Goal: Transaction & Acquisition: Purchase product/service

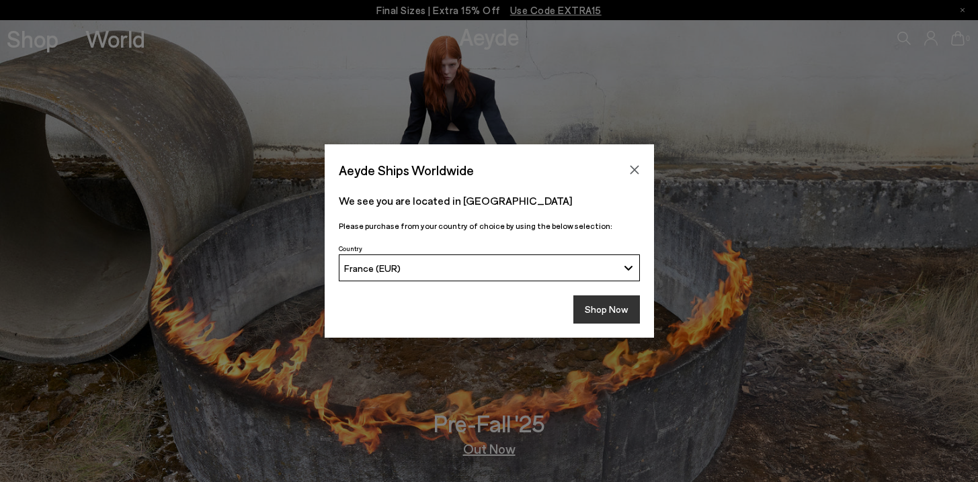
click at [624, 318] on button "Shop Now" at bounding box center [606, 310] width 67 height 28
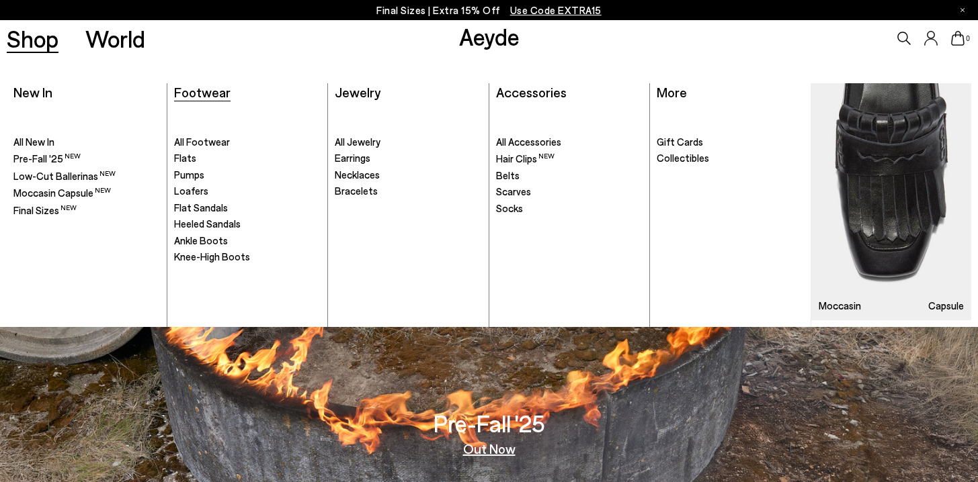
click at [214, 95] on span "Footwear" at bounding box center [202, 92] width 56 height 16
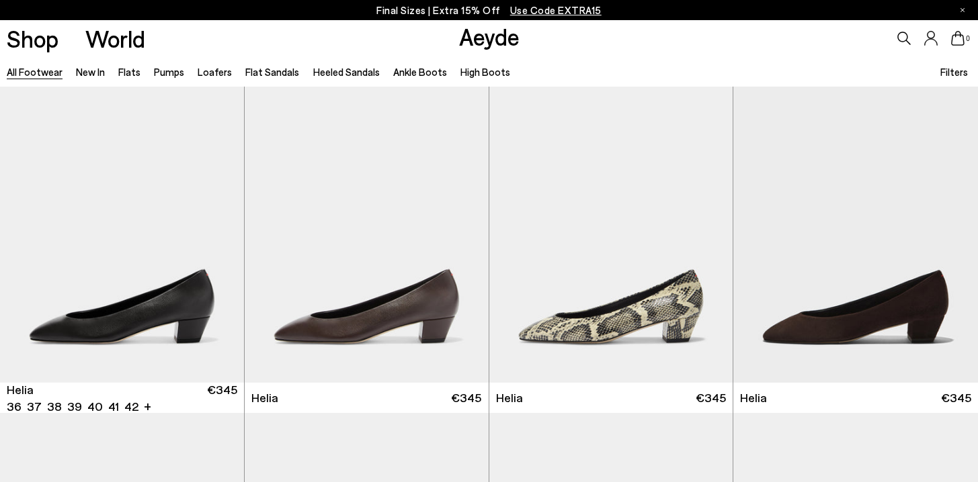
scroll to position [2372, 0]
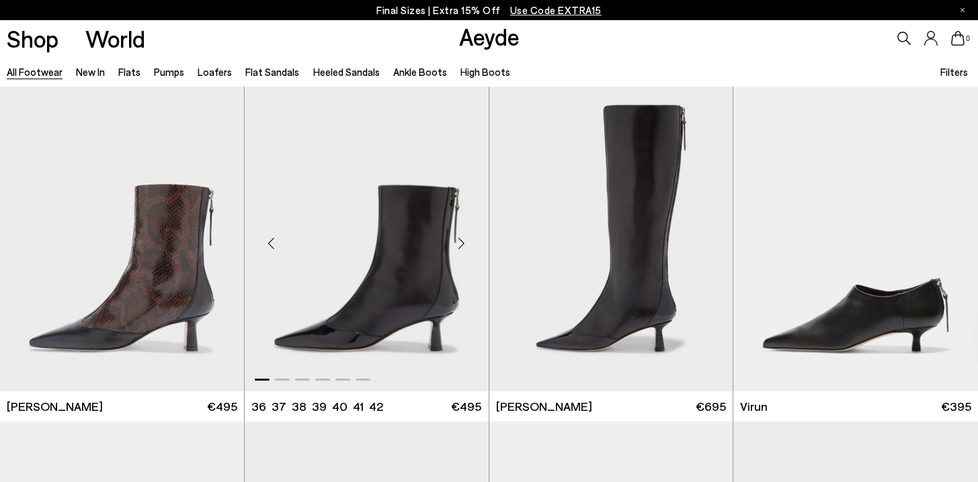
scroll to position [4881, 0]
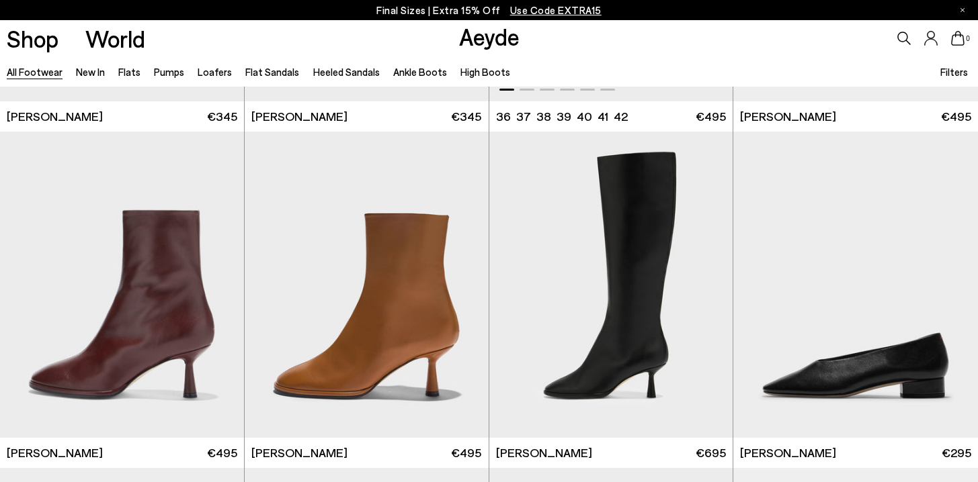
scroll to position [6790, 0]
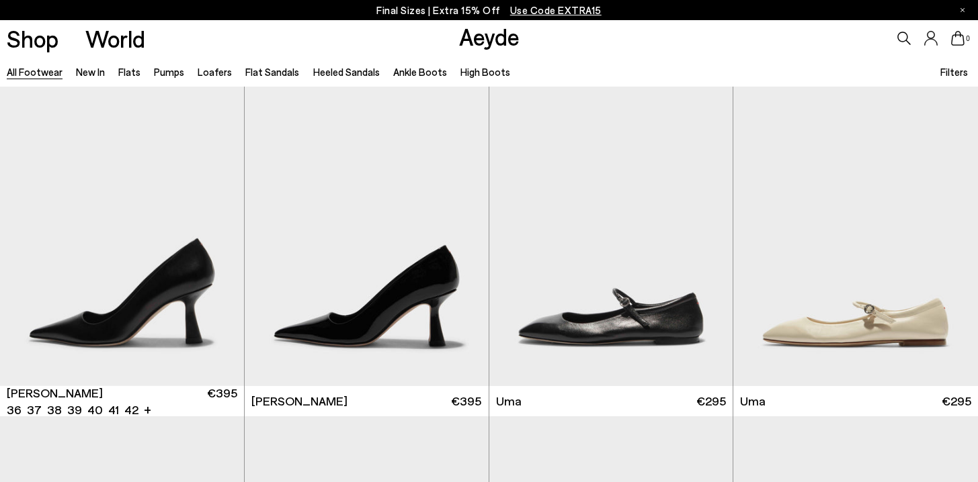
scroll to position [9771, 0]
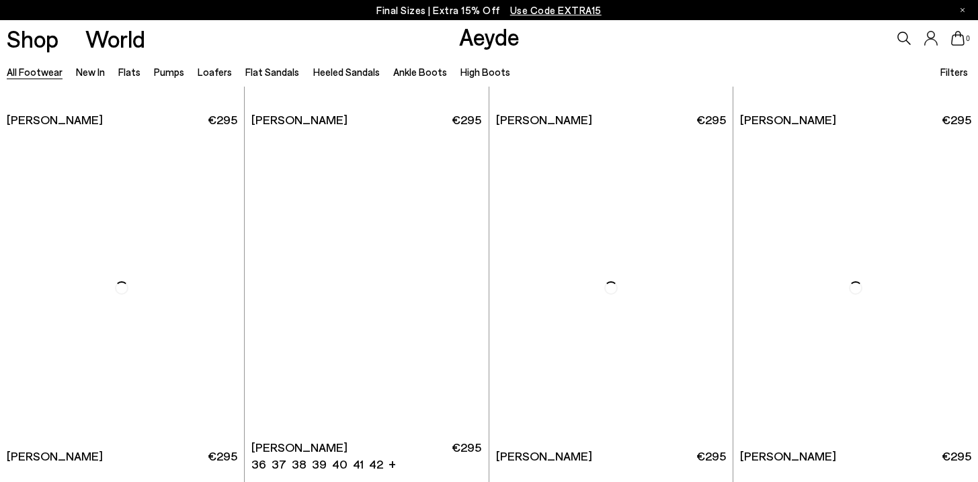
scroll to position [12456, 0]
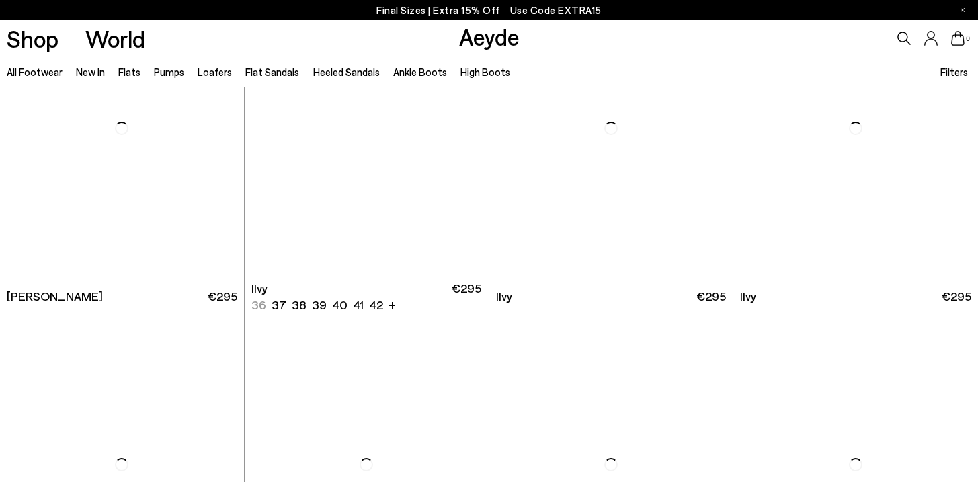
scroll to position [14803, 0]
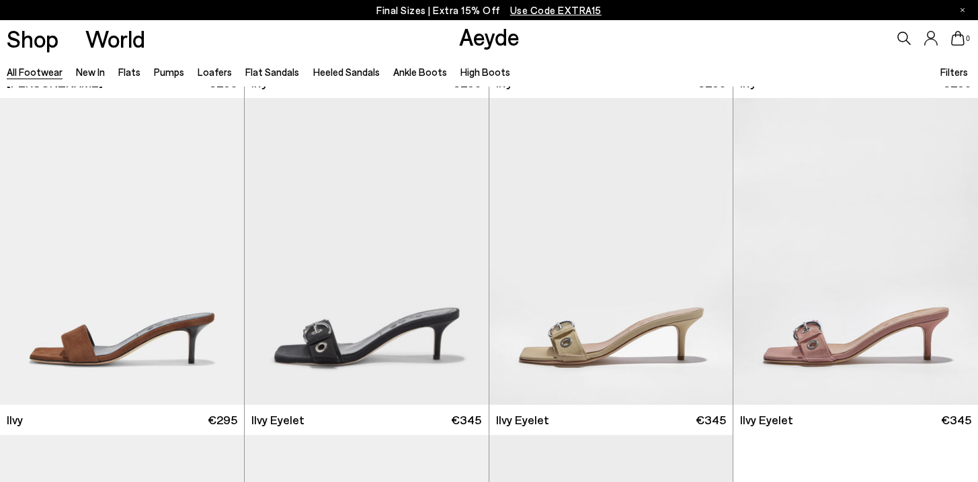
scroll to position [15739, 0]
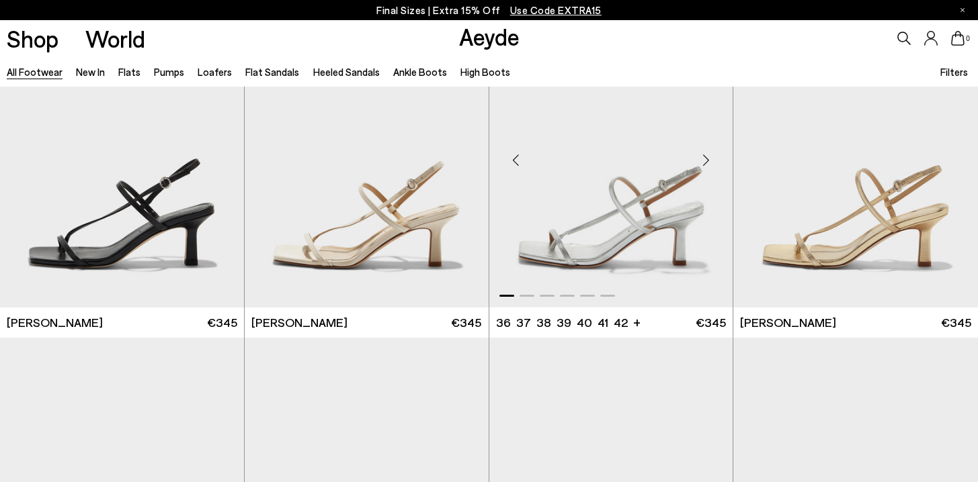
scroll to position [17430, 0]
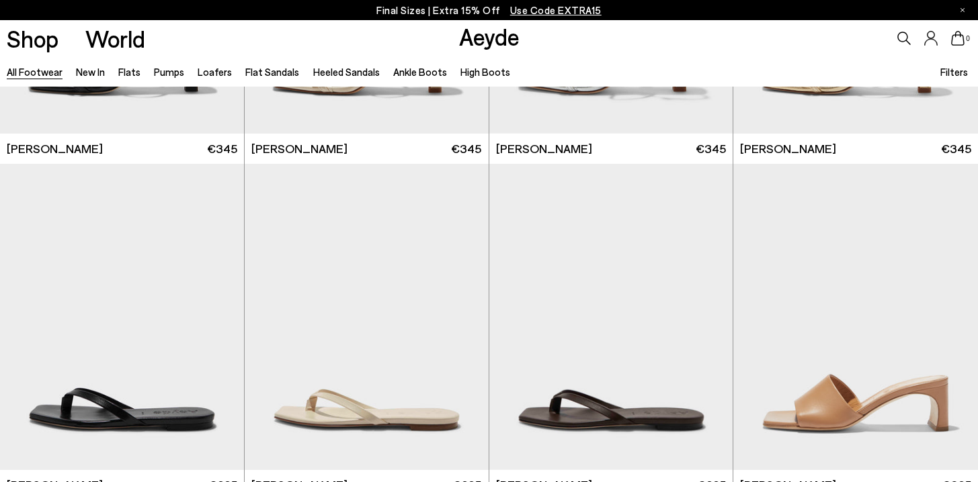
scroll to position [18920, 0]
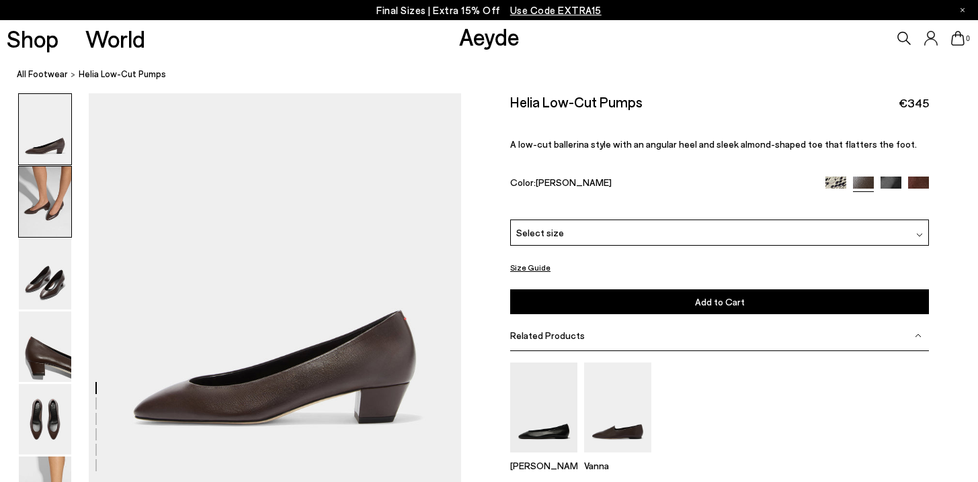
click at [66, 201] on img at bounding box center [45, 202] width 52 height 71
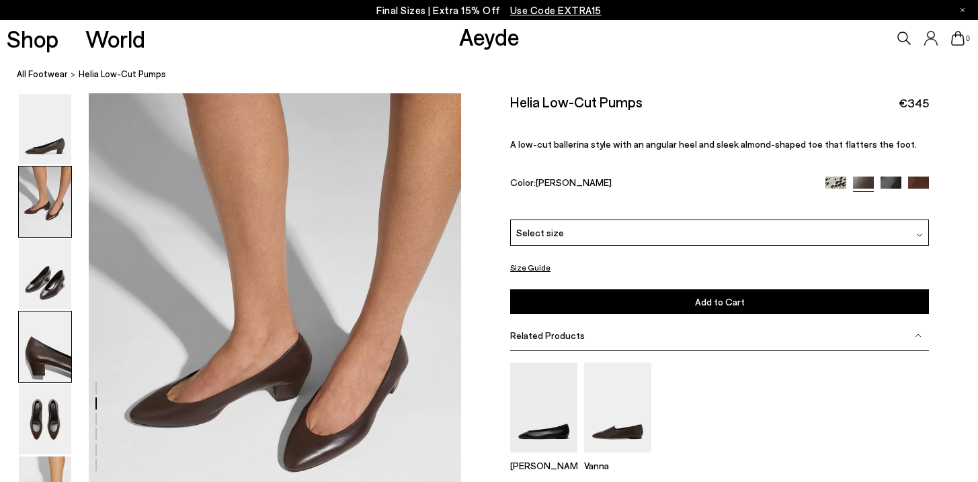
click at [42, 323] on img at bounding box center [45, 347] width 52 height 71
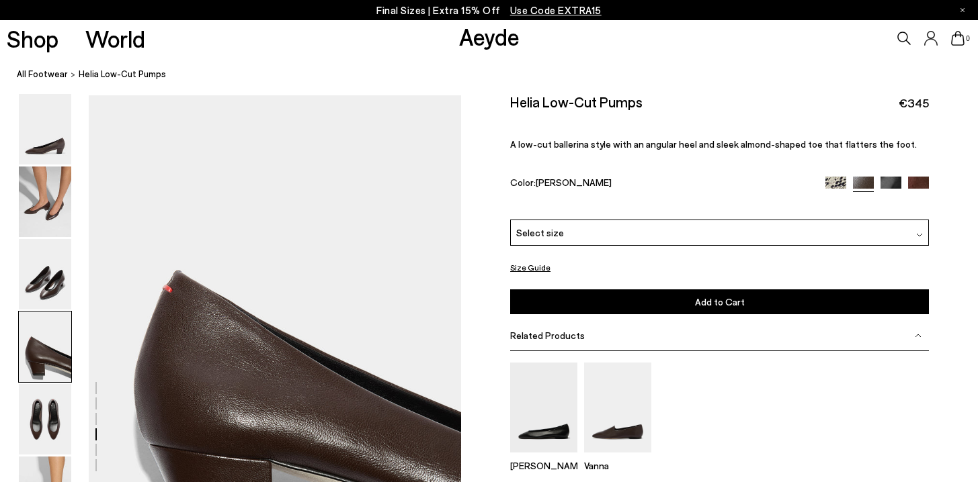
scroll to position [1389, 0]
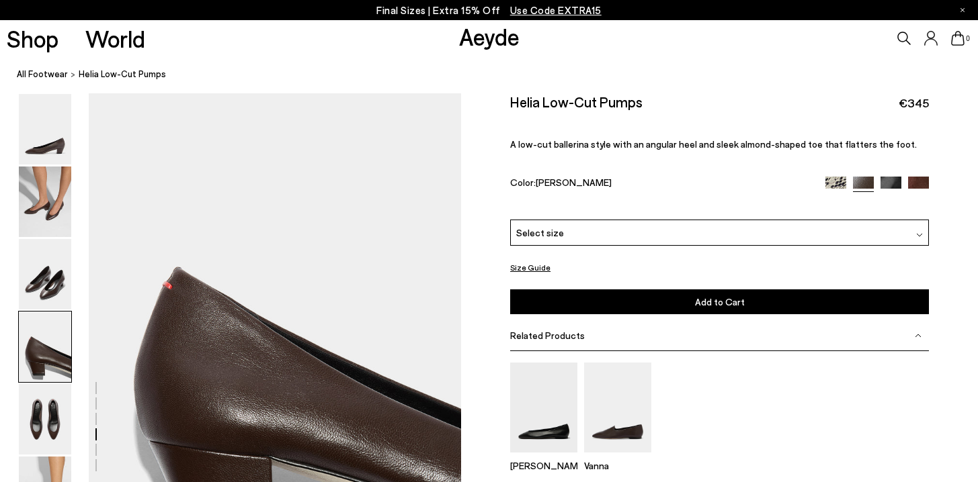
drag, startPoint x: 44, startPoint y: 185, endPoint x: 51, endPoint y: 1, distance: 184.2
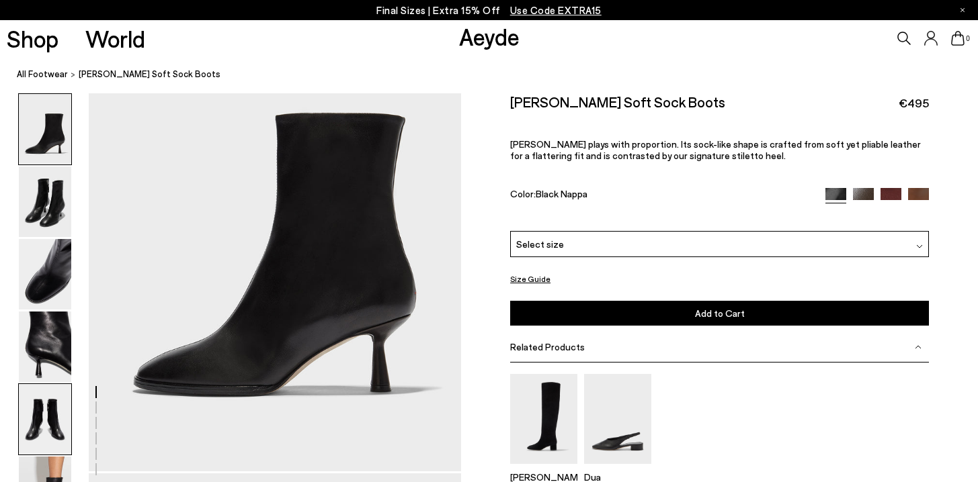
click at [52, 416] on img at bounding box center [45, 419] width 52 height 71
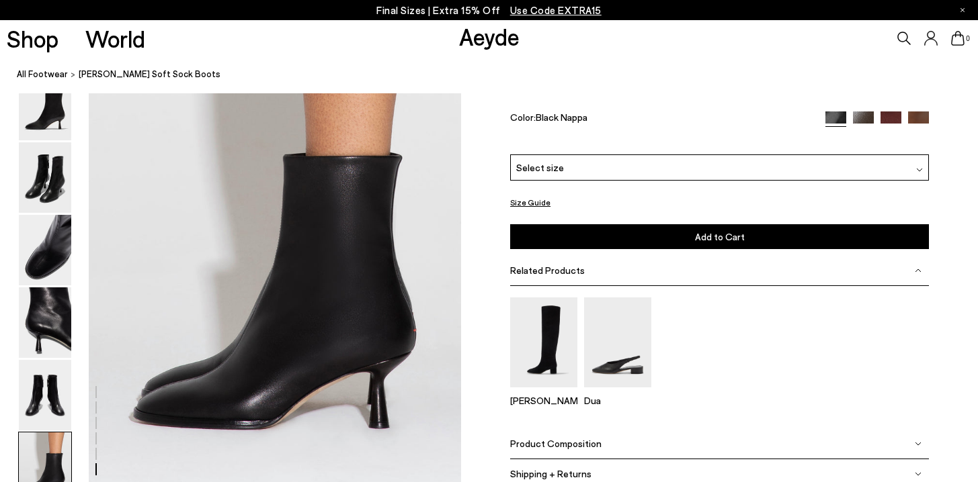
scroll to position [2586, 0]
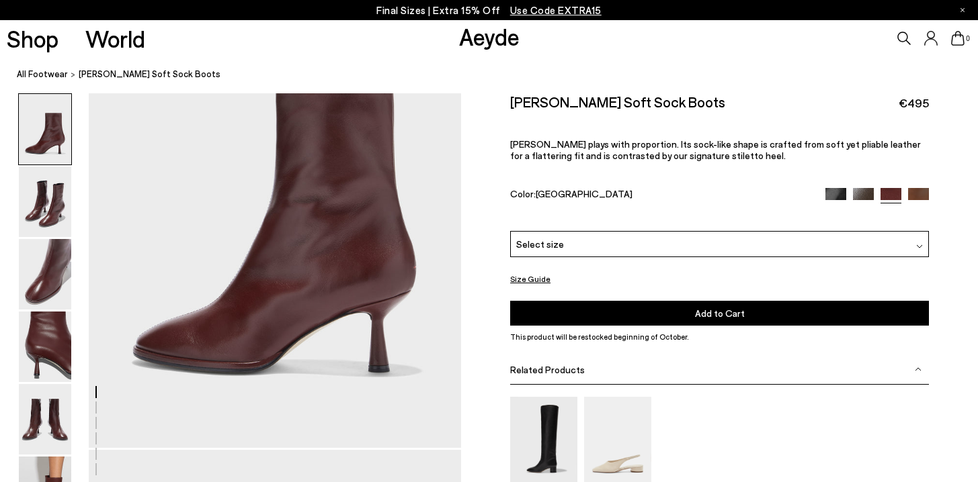
scroll to position [251, 0]
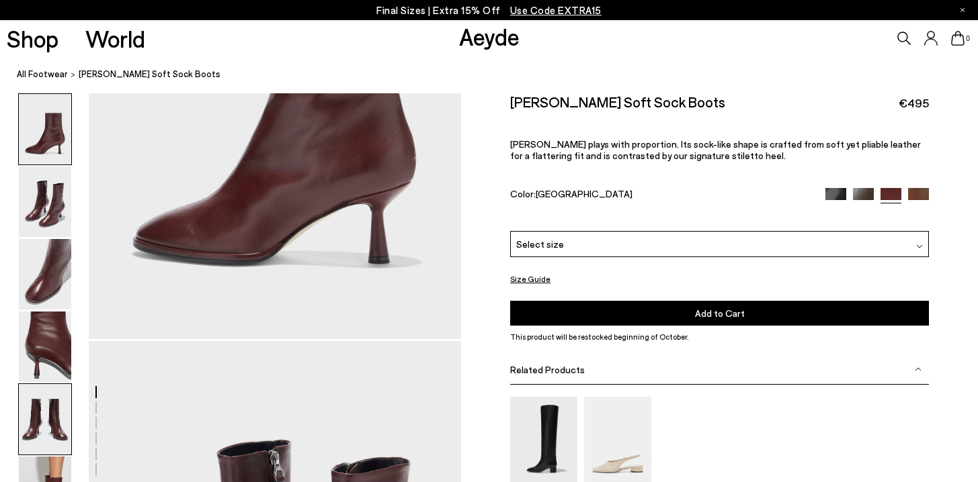
click at [52, 452] on img at bounding box center [45, 419] width 52 height 71
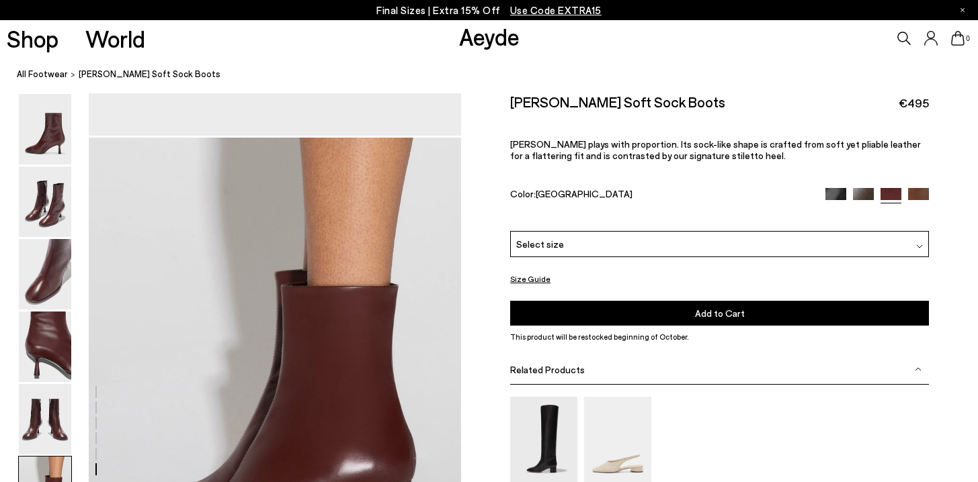
scroll to position [2620, 0]
